Goal: Task Accomplishment & Management: Complete application form

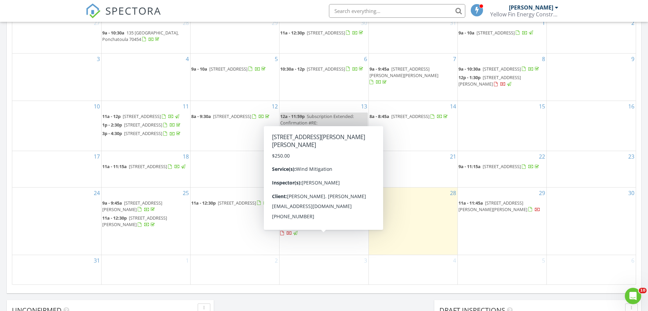
click at [318, 230] on span "[STREET_ADDRESS][PERSON_NAME][PERSON_NAME]" at bounding box center [314, 223] width 69 height 13
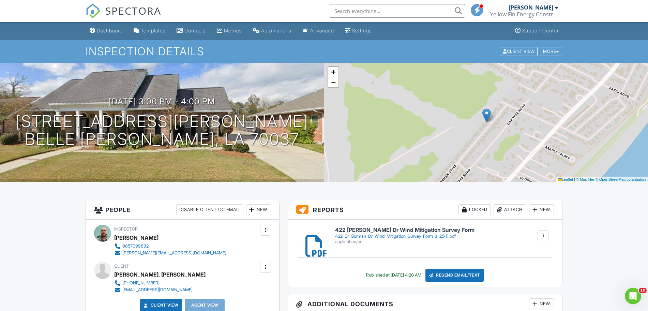
click at [98, 30] on div "Dashboard" at bounding box center [110, 31] width 26 height 6
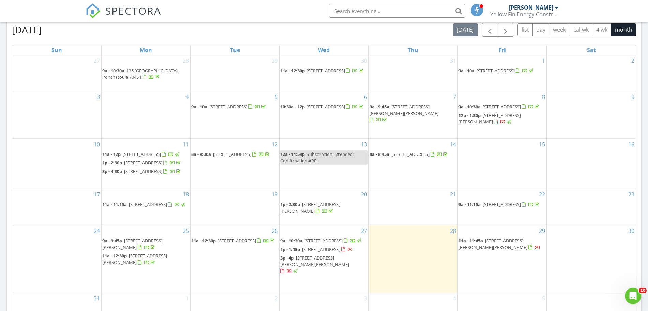
scroll to position [256, 0]
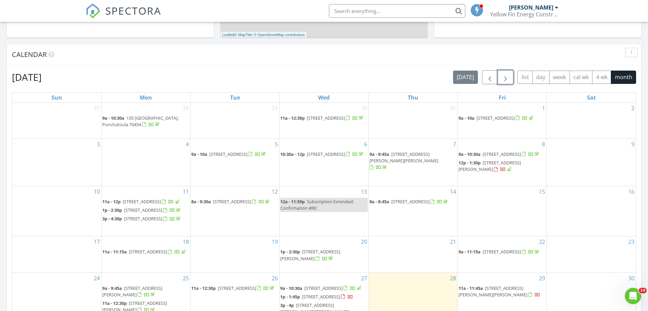
click at [506, 76] on span "button" at bounding box center [506, 77] width 8 height 8
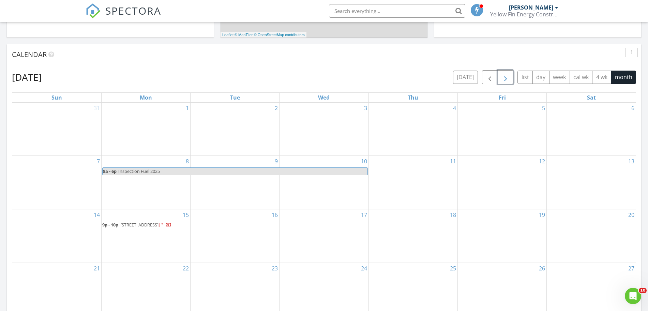
click at [253, 130] on div "2" at bounding box center [235, 129] width 89 height 53
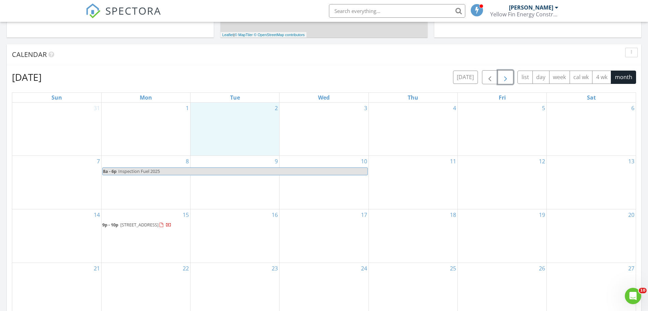
click at [337, 113] on div "3" at bounding box center [324, 129] width 89 height 53
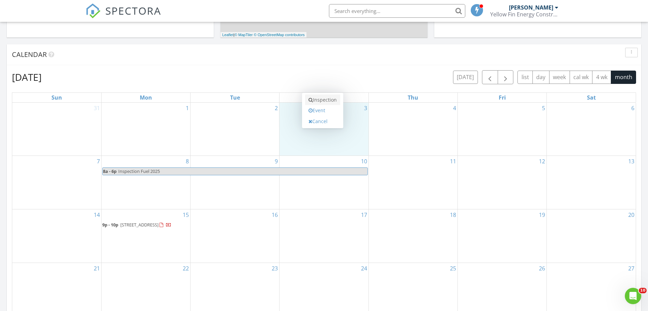
click at [328, 97] on link "Inspection" at bounding box center [322, 99] width 35 height 11
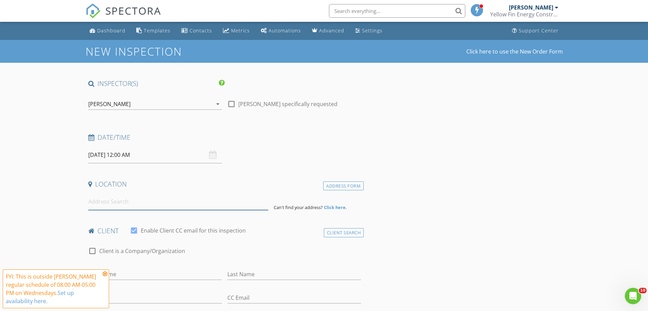
click at [129, 199] on input at bounding box center [178, 201] width 180 height 17
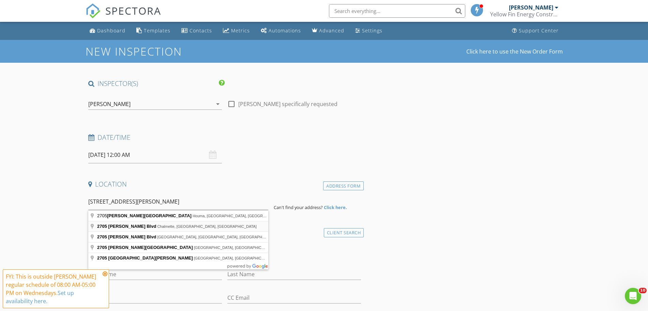
type input "2705 Jackson Blvd, Chalmette, LA, USA"
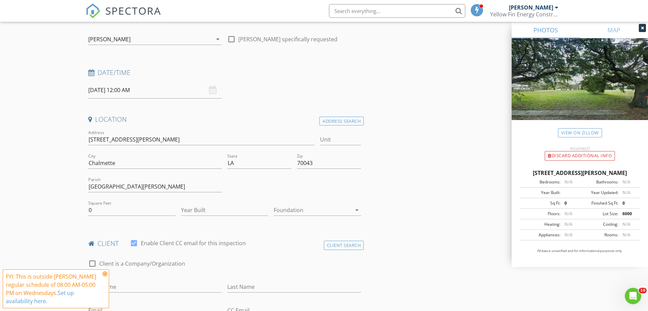
scroll to position [128, 0]
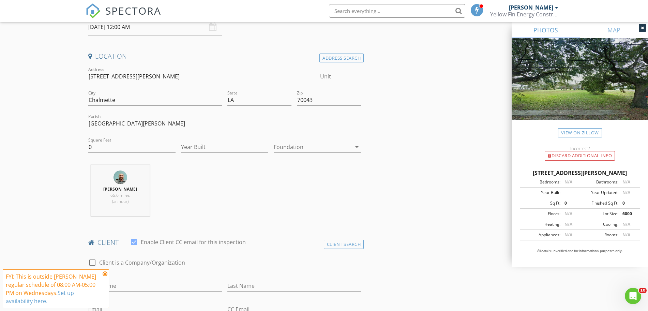
click at [321, 146] on div at bounding box center [313, 147] width 78 height 11
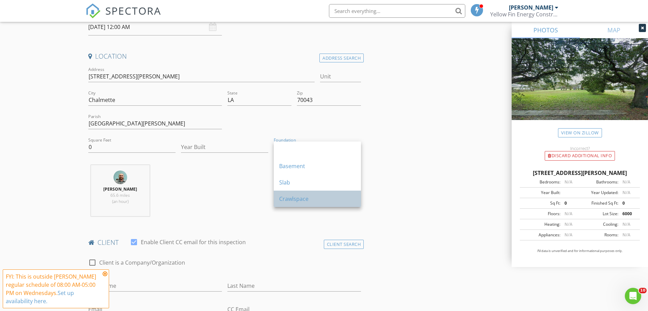
click at [295, 193] on div "Crawlspace" at bounding box center [317, 199] width 76 height 16
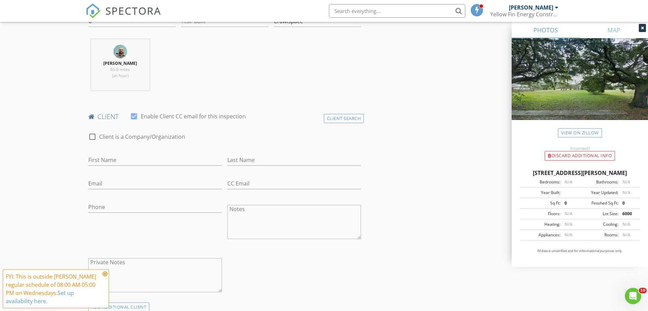
scroll to position [256, 0]
click at [125, 161] on input "First Name" at bounding box center [155, 157] width 134 height 11
type input "Gary"
type input "Pennington"
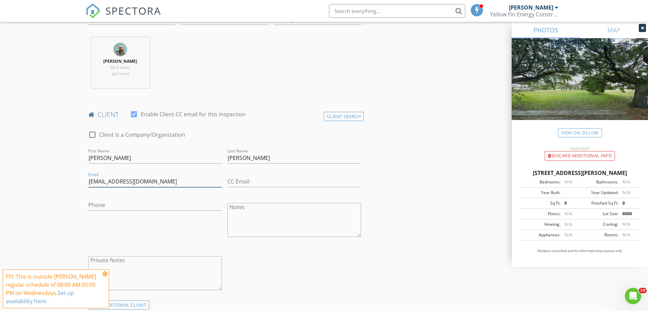
type input "giripenn200@gmail.com"
type input "[PHONE_NUMBER]"
click at [261, 178] on input "CC Email" at bounding box center [294, 181] width 134 height 11
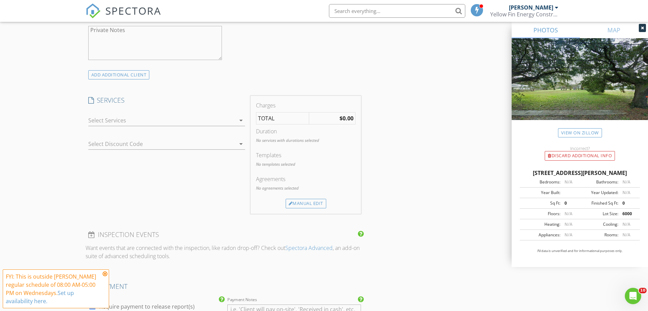
scroll to position [426, 0]
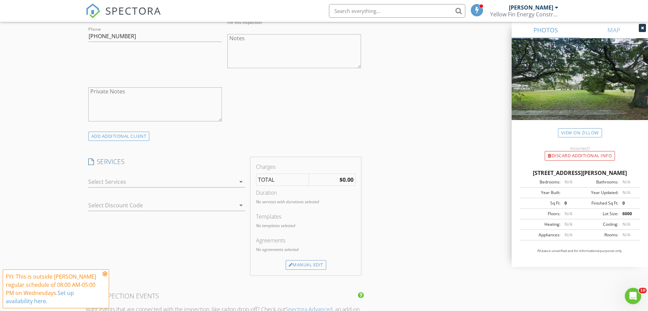
type input "[PERSON_NAME][EMAIL_ADDRESS][DOMAIN_NAME]"
click at [168, 183] on div at bounding box center [161, 181] width 147 height 11
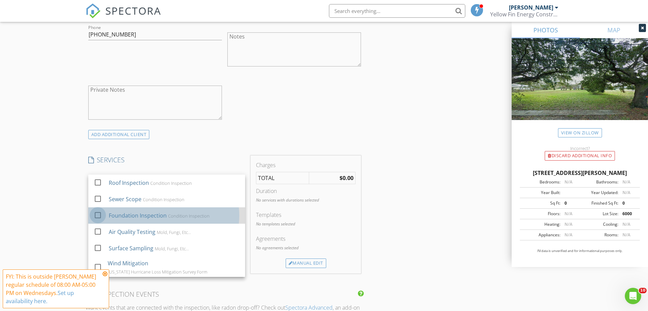
click at [96, 217] on div at bounding box center [98, 215] width 12 height 12
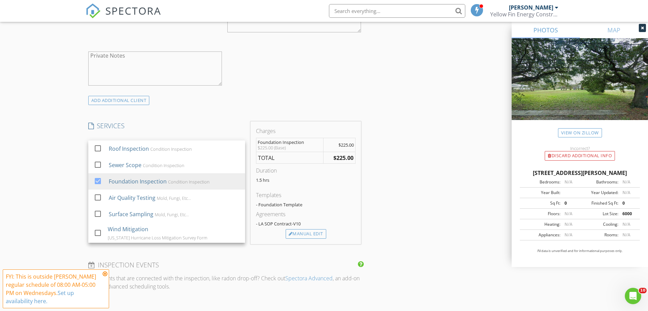
scroll to position [512, 0]
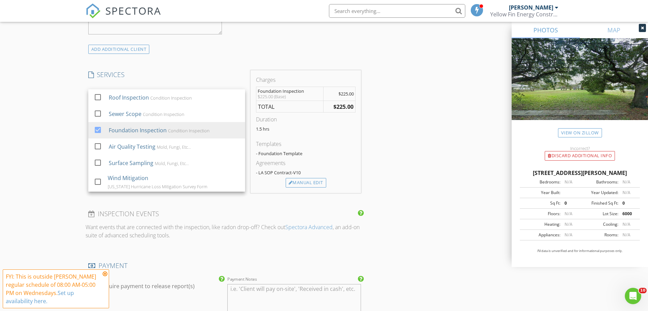
click at [282, 233] on p "Want events that are connected with the inspection, like radon drop-off? Check …" at bounding box center [225, 231] width 279 height 16
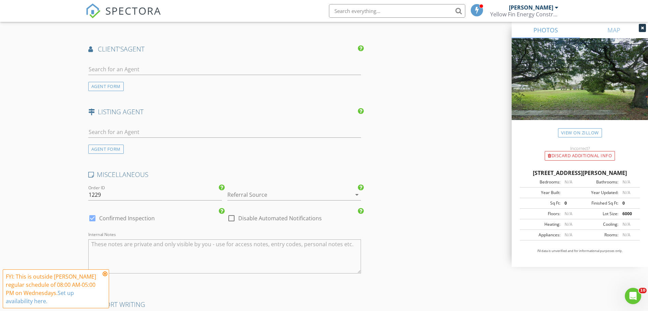
scroll to position [853, 0]
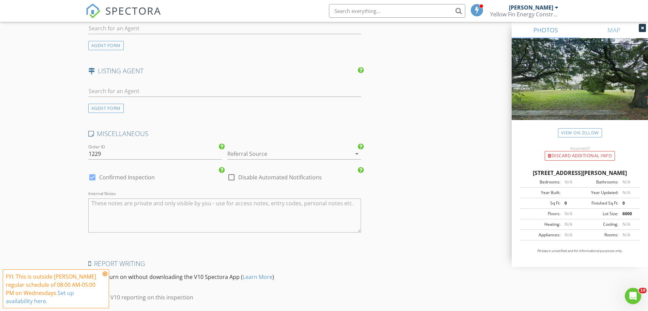
click at [313, 160] on div "Referral Source arrow_drop_down" at bounding box center [294, 153] width 134 height 11
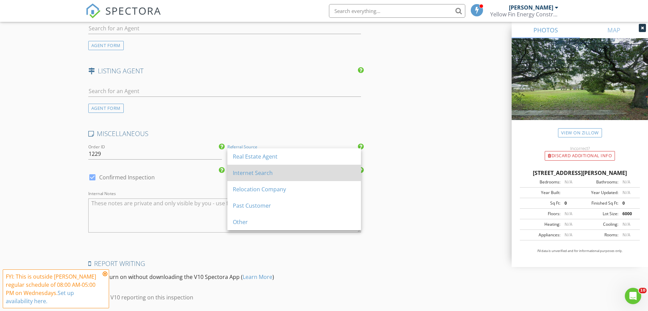
click at [275, 180] on div "Internet Search" at bounding box center [294, 173] width 123 height 16
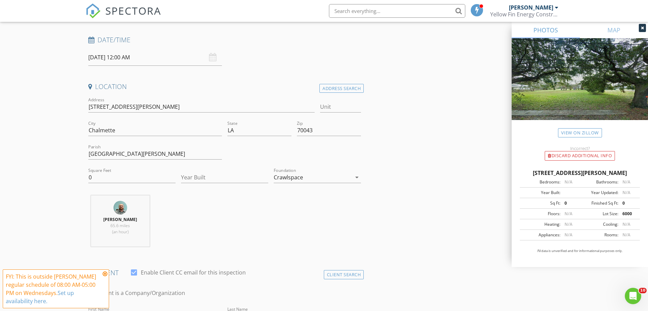
scroll to position [0, 0]
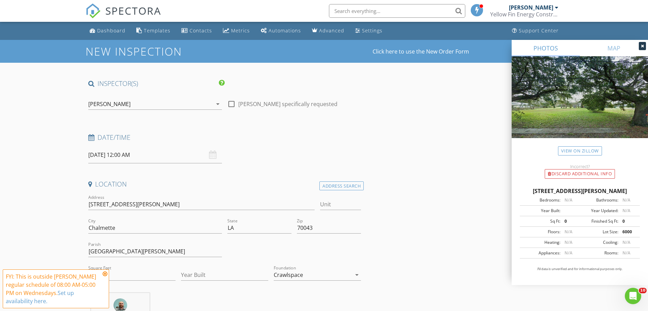
click at [212, 156] on div "09/03/2025 12:00 AM" at bounding box center [155, 155] width 134 height 17
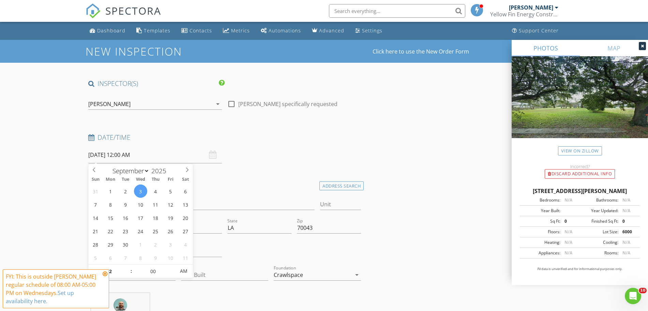
click at [139, 157] on input "09/03/2025 12:00 AM" at bounding box center [155, 155] width 134 height 17
type input "[DATE] 12:00 PM"
click at [185, 269] on span "AM" at bounding box center [183, 271] width 19 height 14
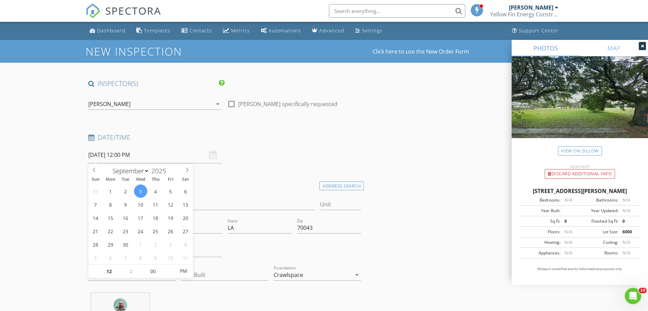
click at [238, 156] on div "Date/Time 09/03/2025 12:00 PM" at bounding box center [225, 148] width 279 height 30
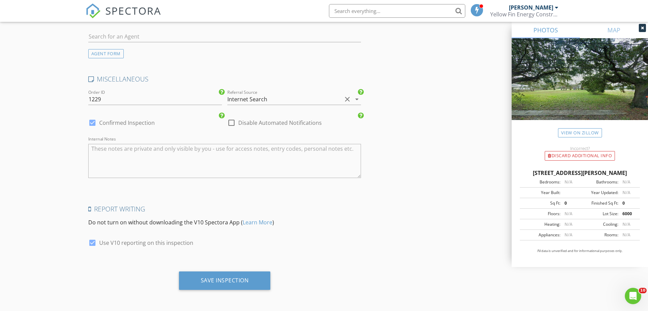
scroll to position [908, 0]
click at [230, 285] on div "Save Inspection" at bounding box center [225, 280] width 92 height 18
